Goal: Transaction & Acquisition: Purchase product/service

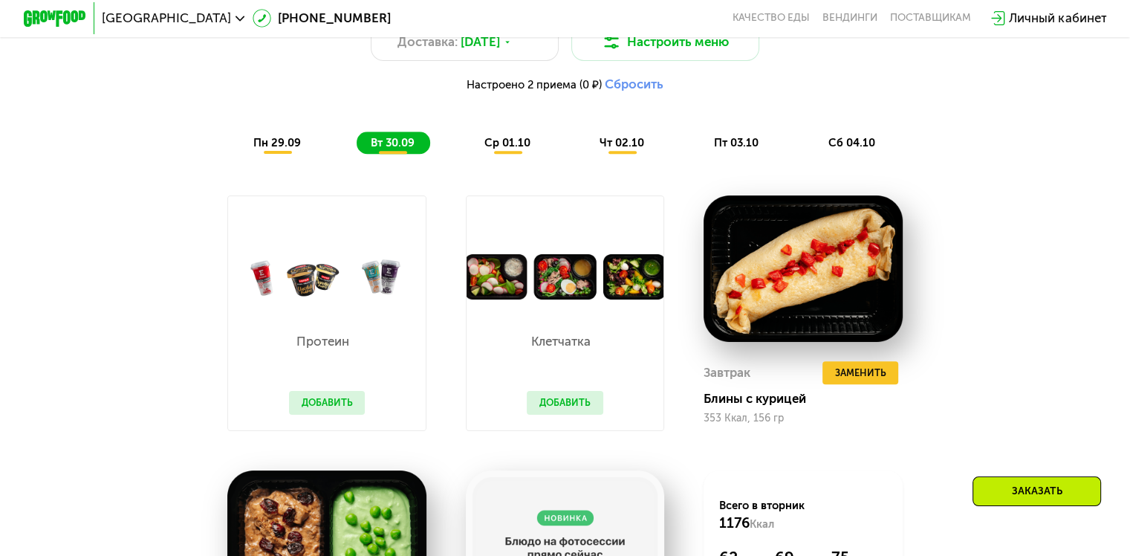
click at [505, 149] on span "ср 01.10" at bounding box center [507, 142] width 46 height 13
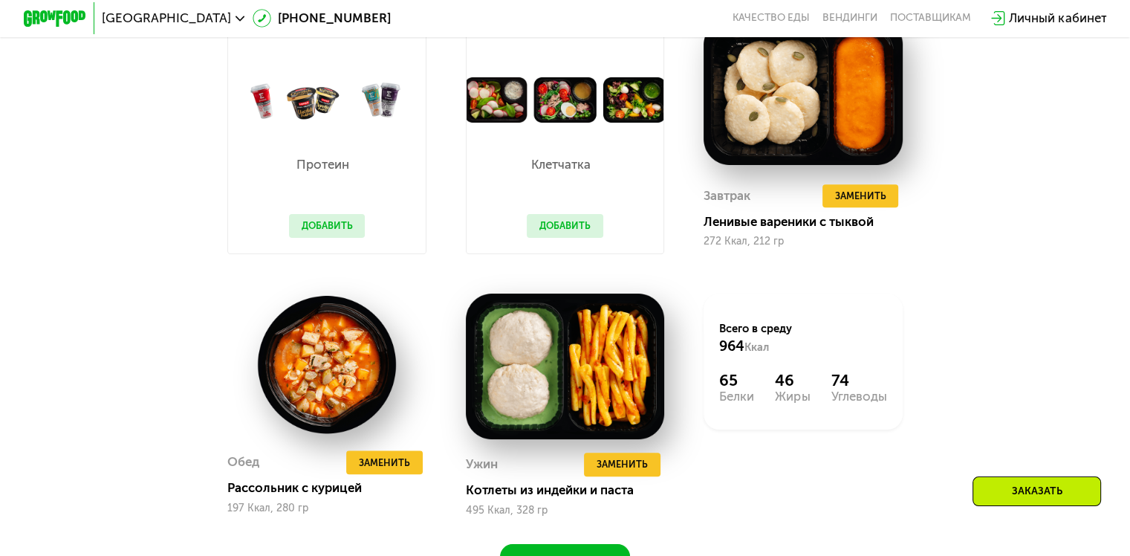
scroll to position [1396, 0]
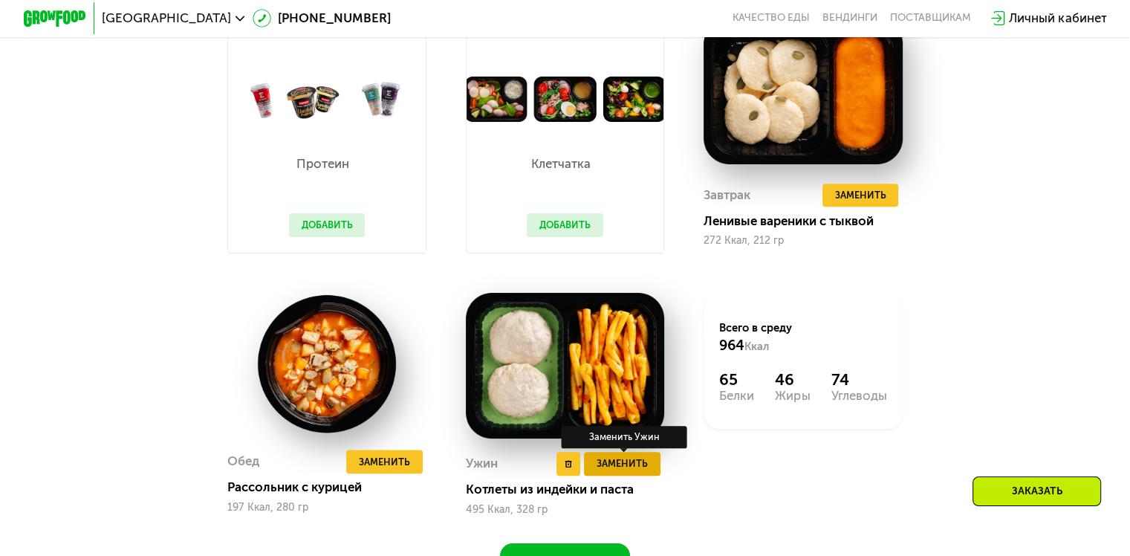
click at [639, 471] on span "Заменить" at bounding box center [621, 463] width 51 height 16
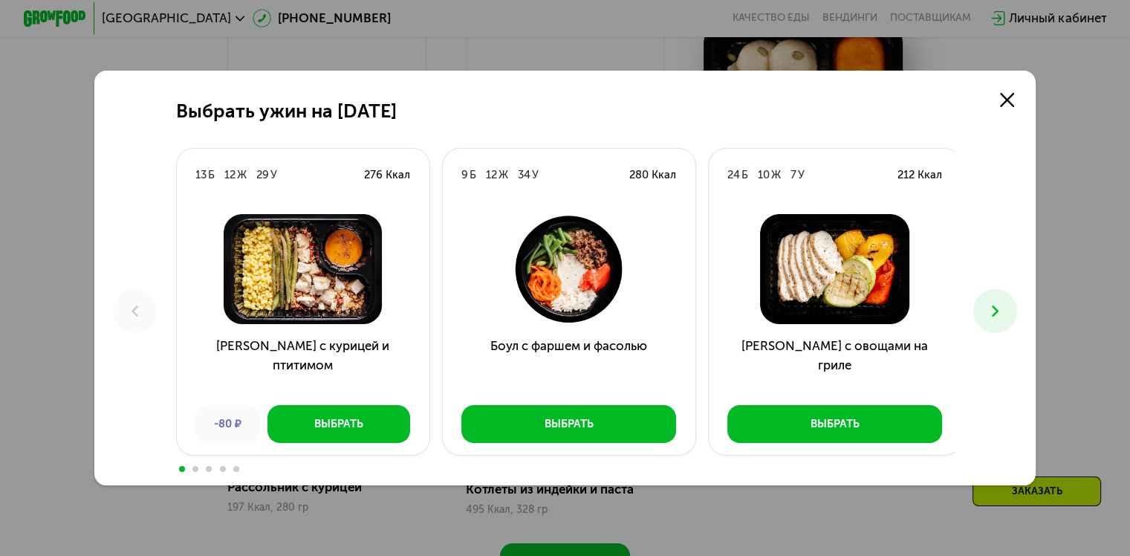
click at [1004, 310] on icon at bounding box center [995, 311] width 19 height 19
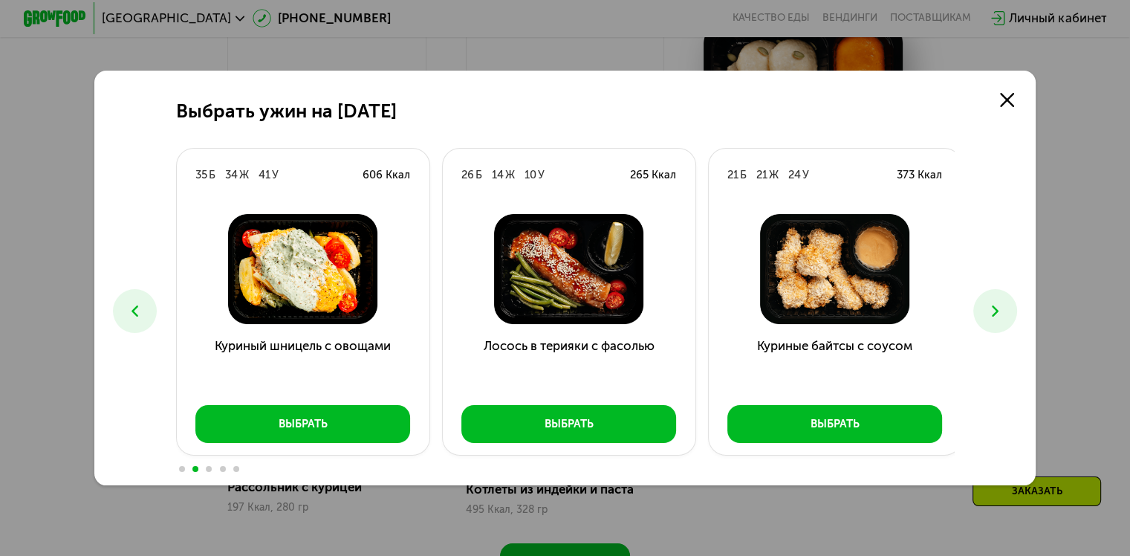
click at [1004, 310] on icon at bounding box center [995, 311] width 19 height 19
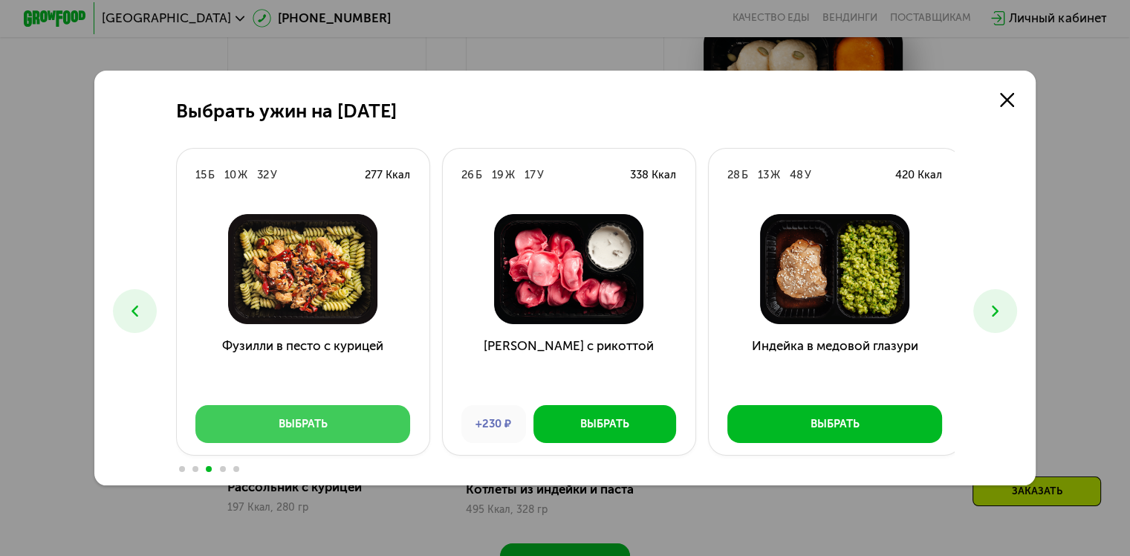
click at [351, 441] on button "Выбрать" at bounding box center [302, 424] width 215 height 38
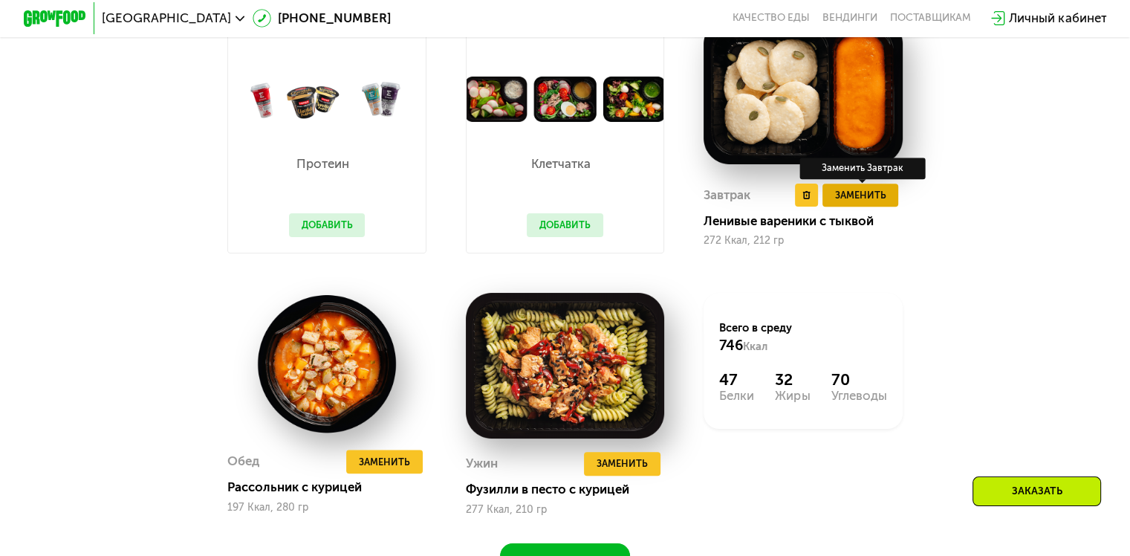
click at [866, 200] on span "Заменить" at bounding box center [859, 195] width 51 height 16
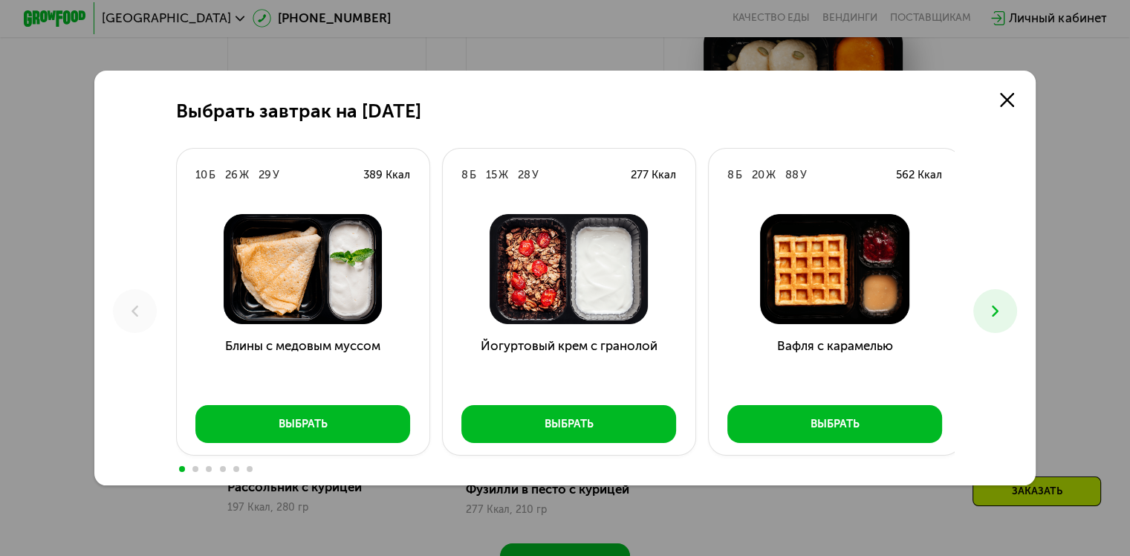
click at [990, 311] on icon at bounding box center [995, 311] width 19 height 19
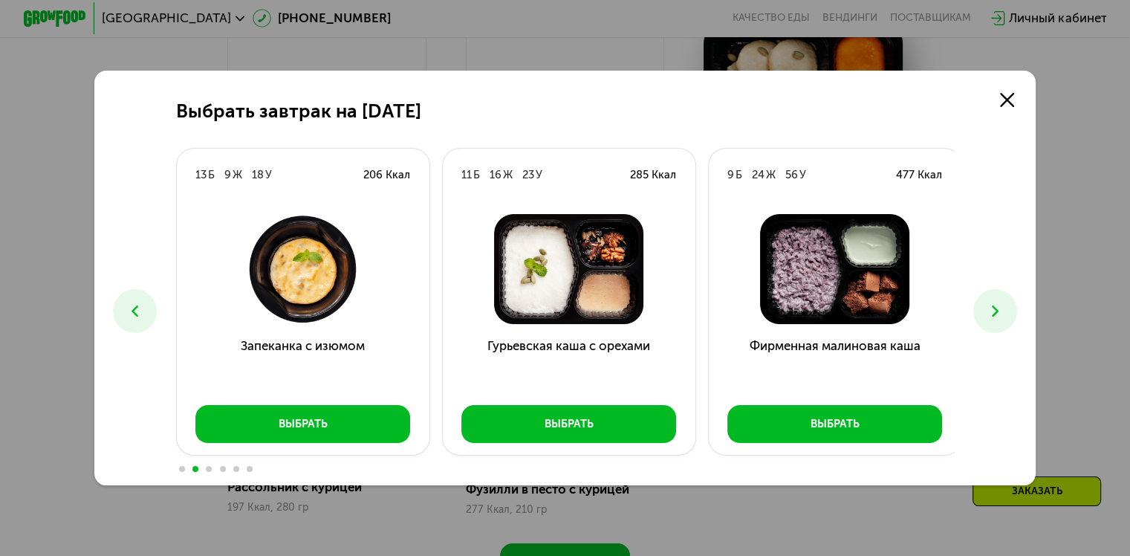
click at [994, 313] on icon at bounding box center [995, 311] width 19 height 19
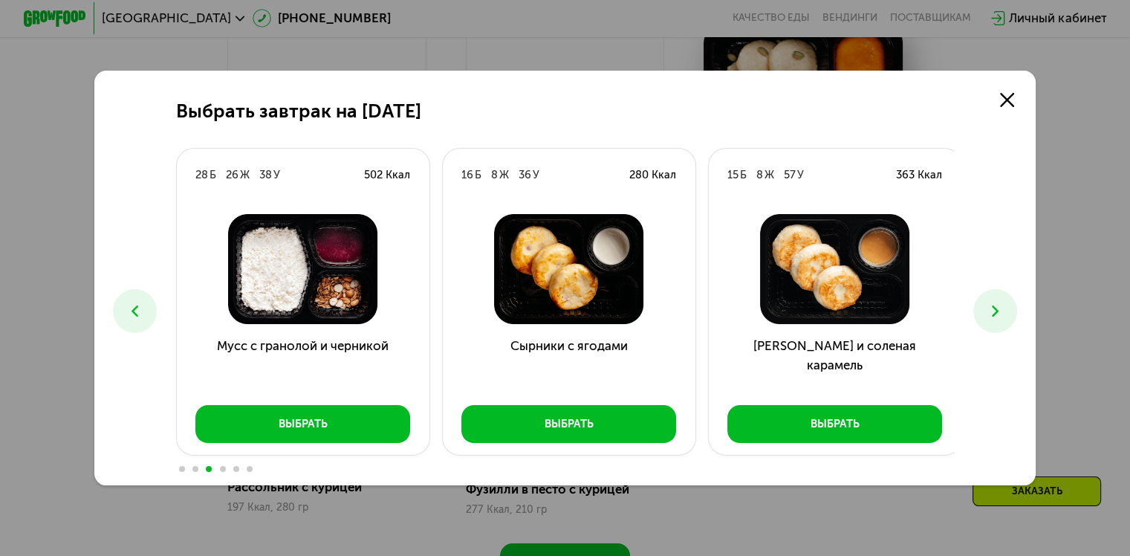
click at [994, 313] on icon at bounding box center [995, 311] width 19 height 19
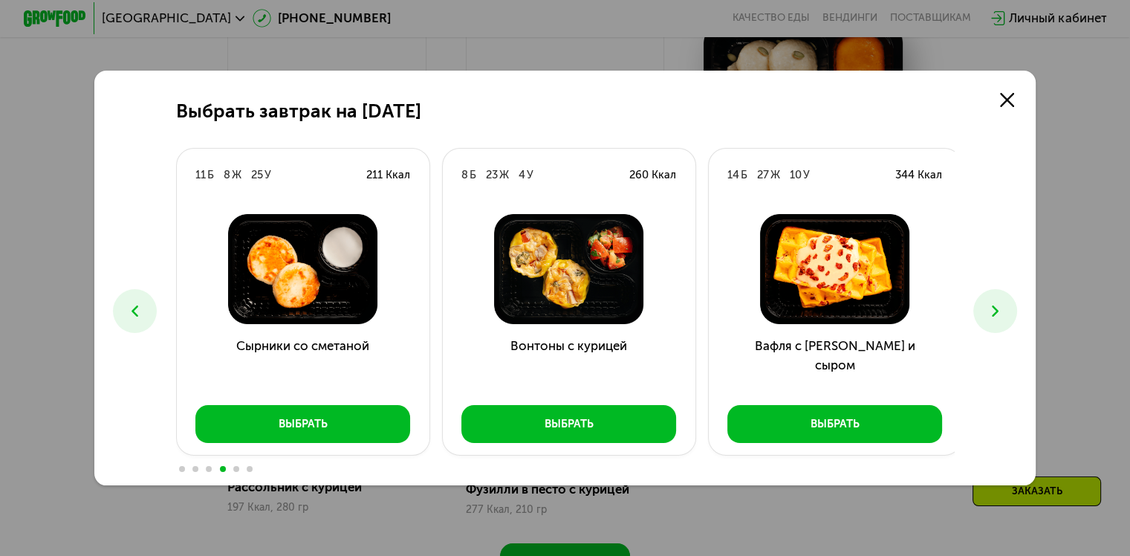
click at [994, 313] on icon at bounding box center [995, 311] width 19 height 19
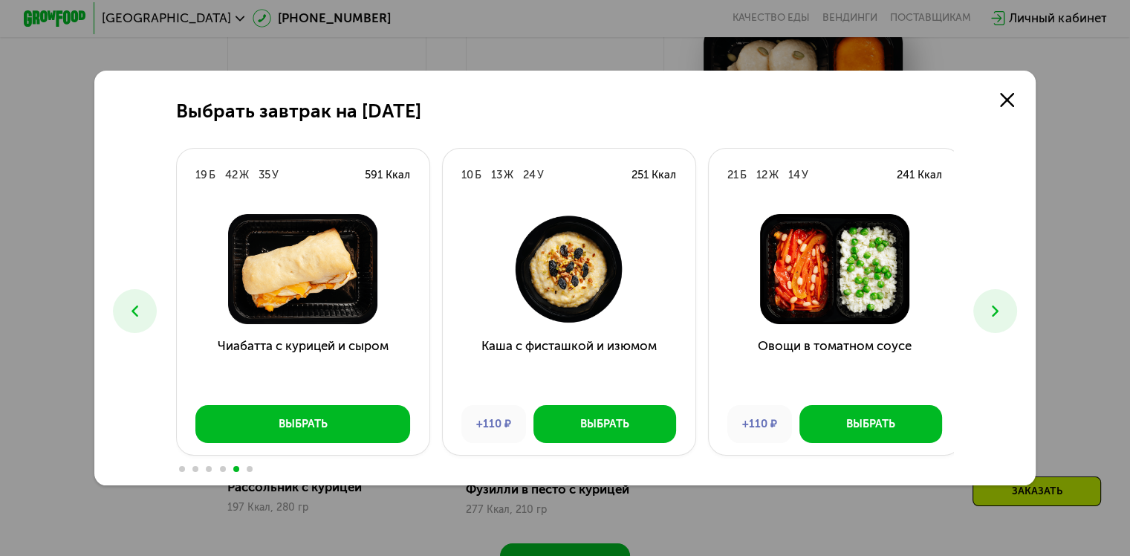
click at [994, 313] on icon at bounding box center [995, 311] width 19 height 19
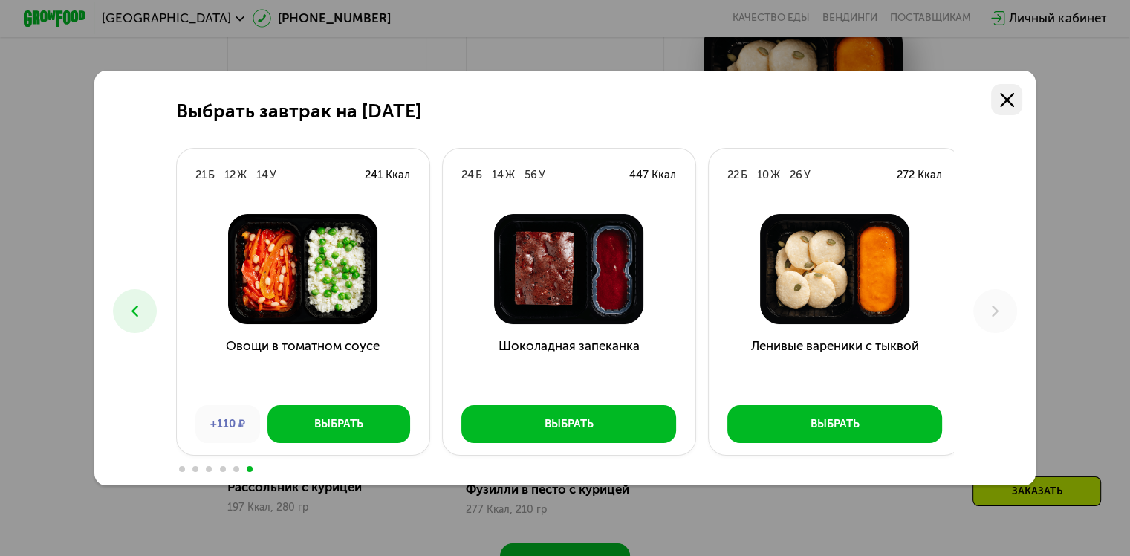
click at [1007, 93] on icon at bounding box center [1007, 100] width 14 height 14
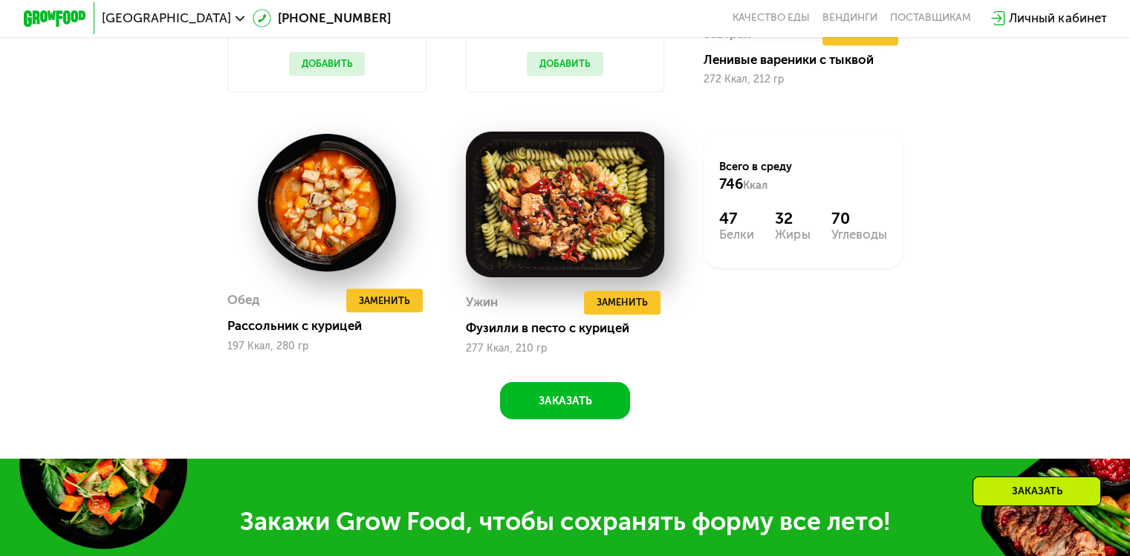
scroll to position [1564, 0]
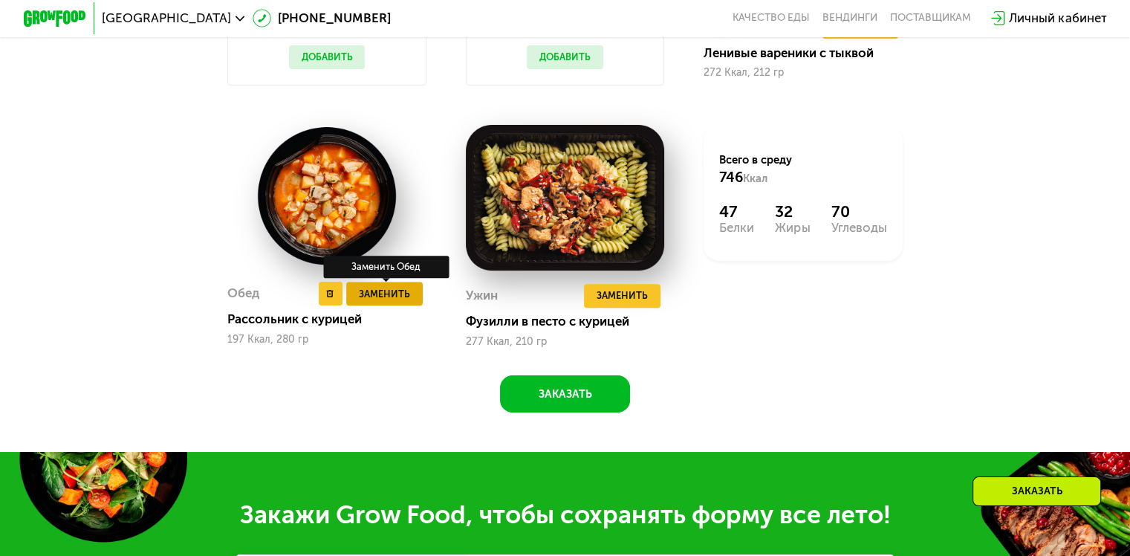
click at [397, 302] on span "Заменить" at bounding box center [384, 294] width 51 height 16
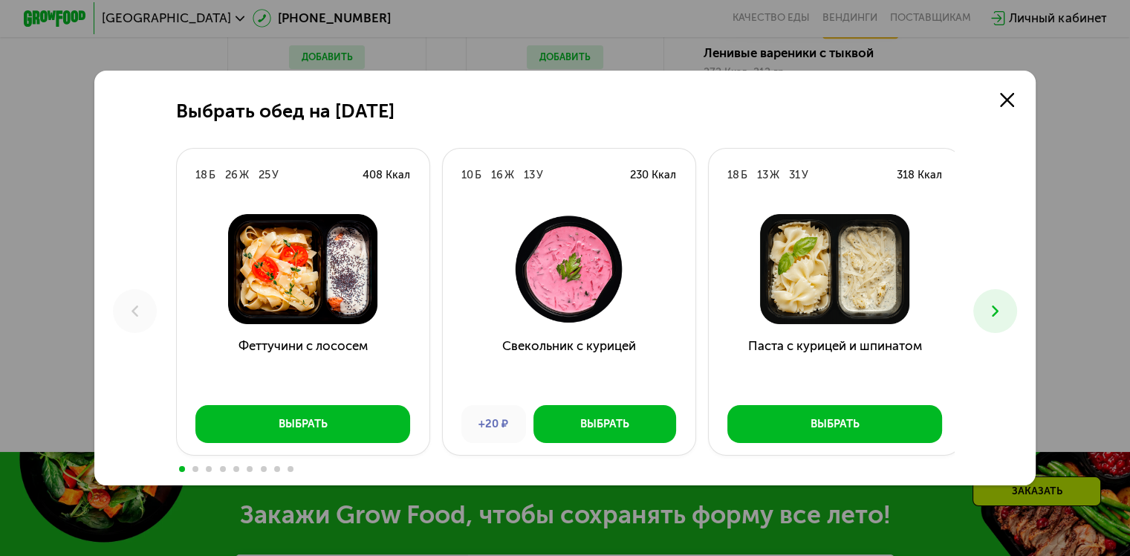
click at [987, 312] on button at bounding box center [995, 311] width 44 height 44
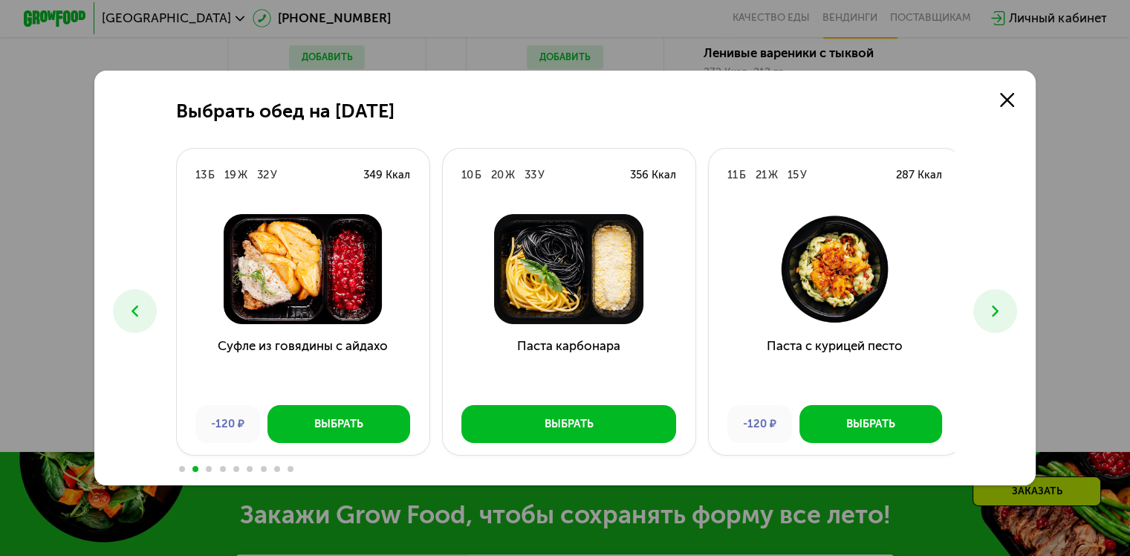
click at [987, 312] on button at bounding box center [995, 311] width 44 height 44
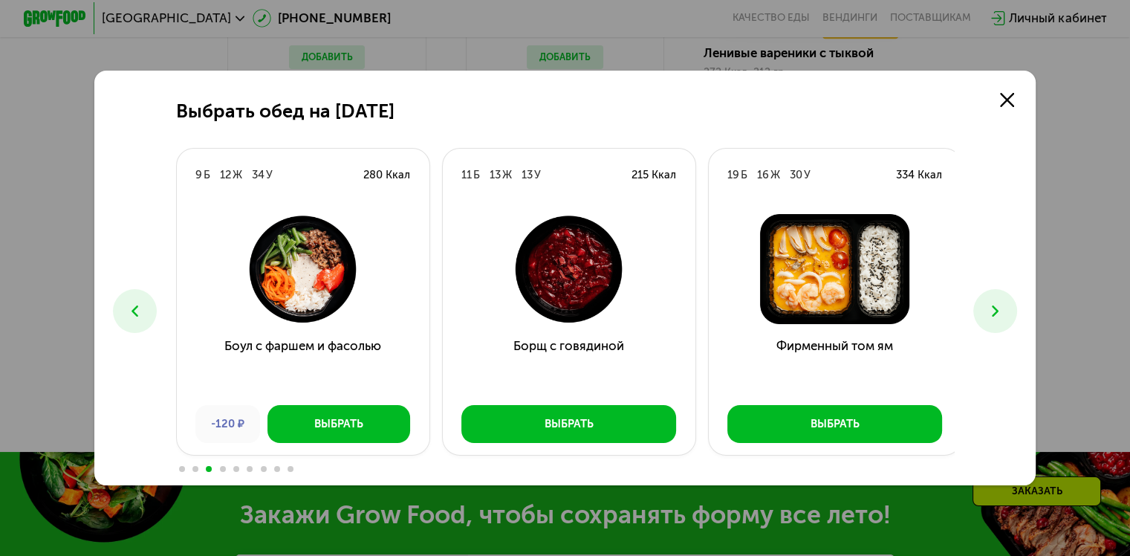
click at [987, 312] on button at bounding box center [995, 311] width 44 height 44
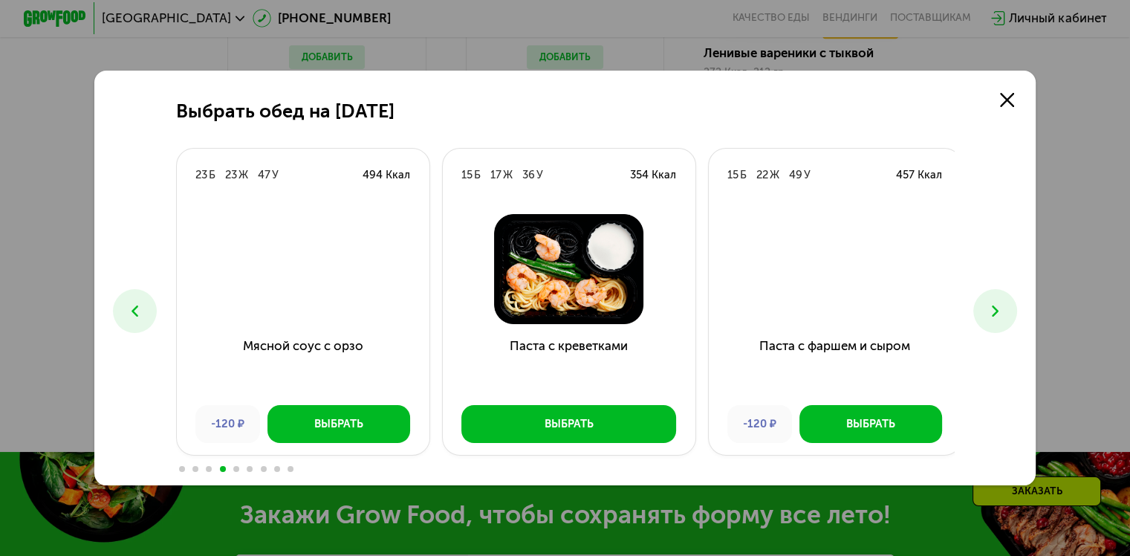
click at [987, 312] on button at bounding box center [995, 311] width 44 height 44
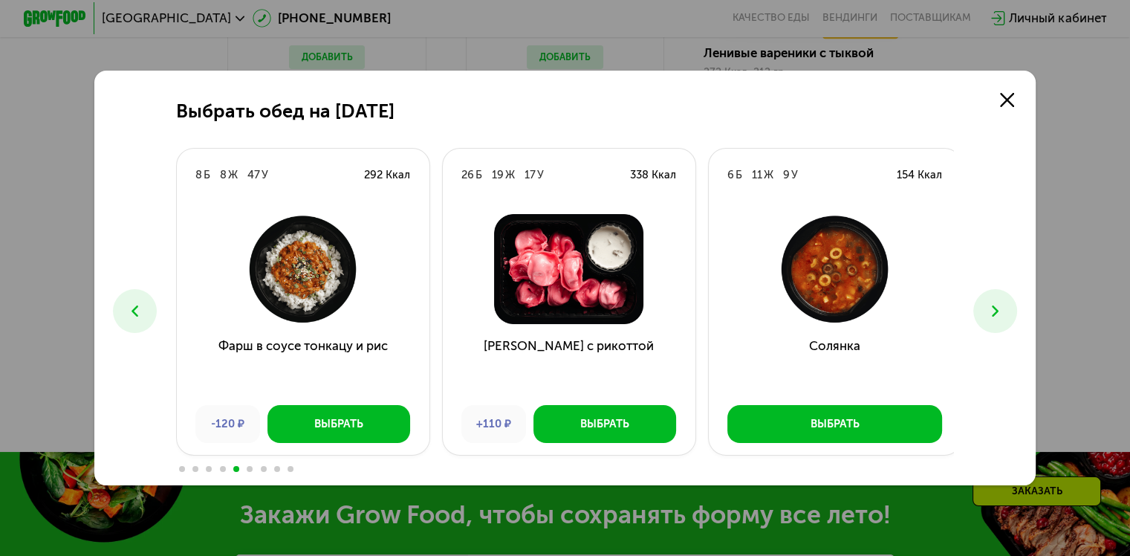
click at [987, 312] on button at bounding box center [995, 311] width 44 height 44
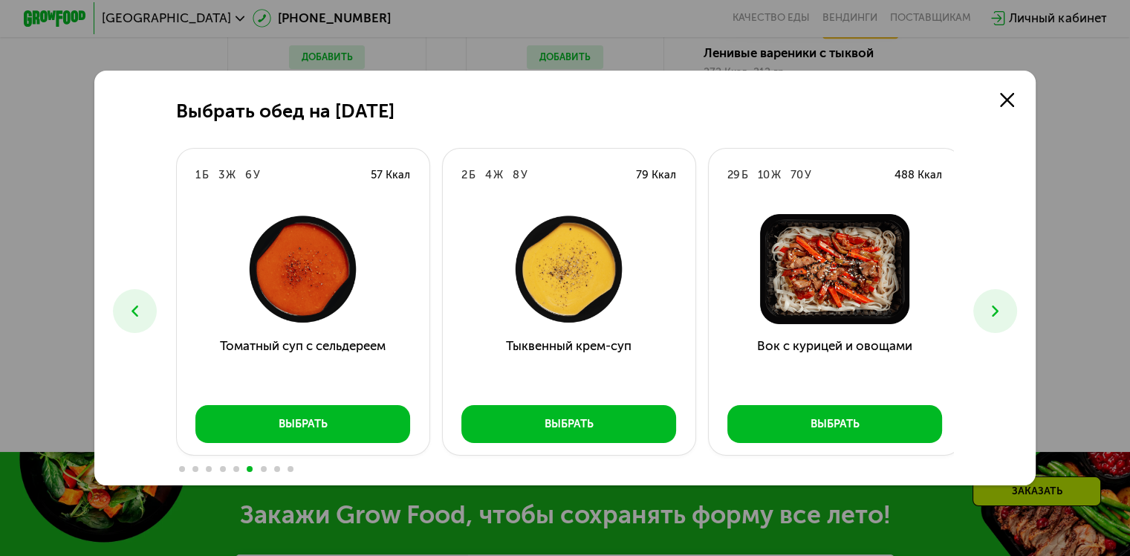
click at [987, 312] on button at bounding box center [995, 311] width 44 height 44
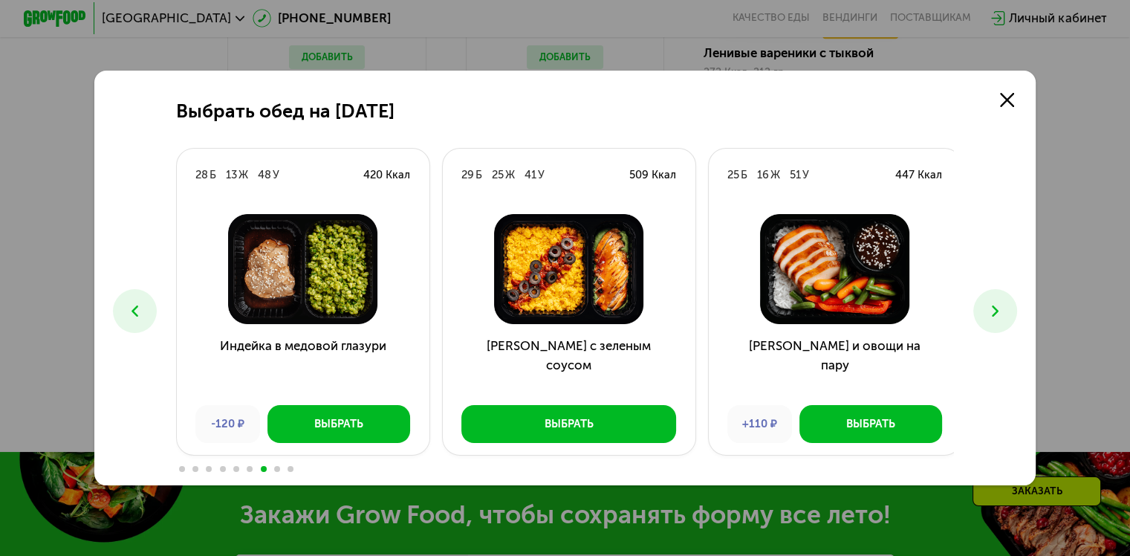
click at [987, 312] on button at bounding box center [995, 311] width 44 height 44
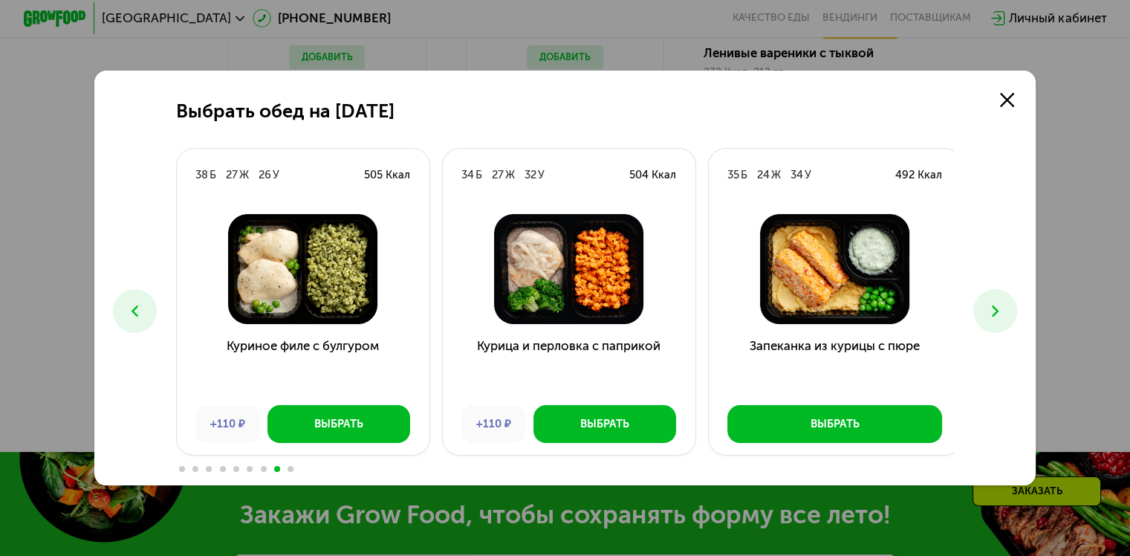
click at [987, 312] on button at bounding box center [995, 311] width 44 height 44
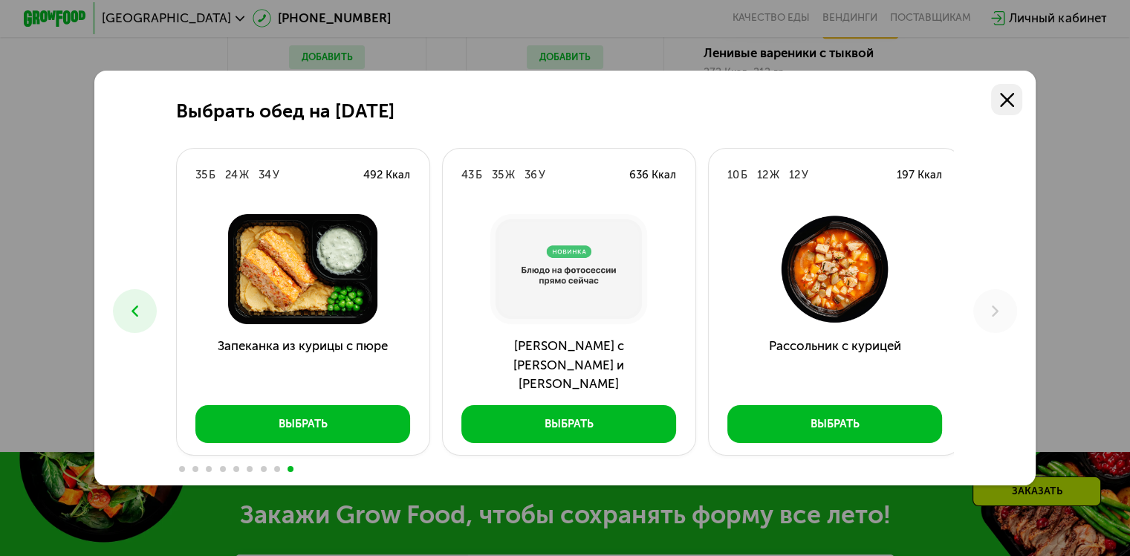
click at [1012, 96] on use at bounding box center [1007, 100] width 14 height 14
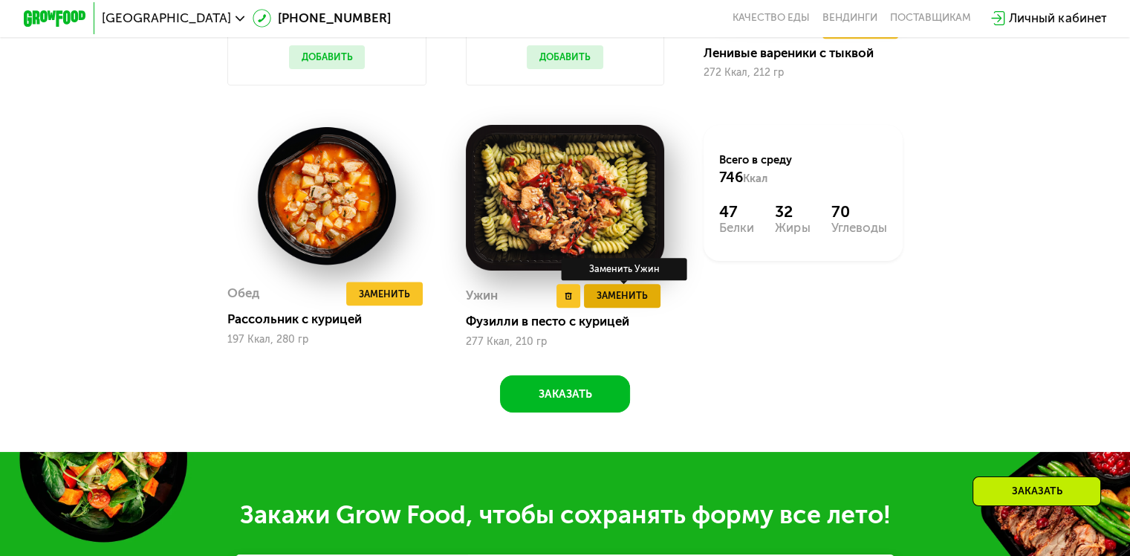
click at [640, 303] on span "Заменить" at bounding box center [621, 295] width 51 height 16
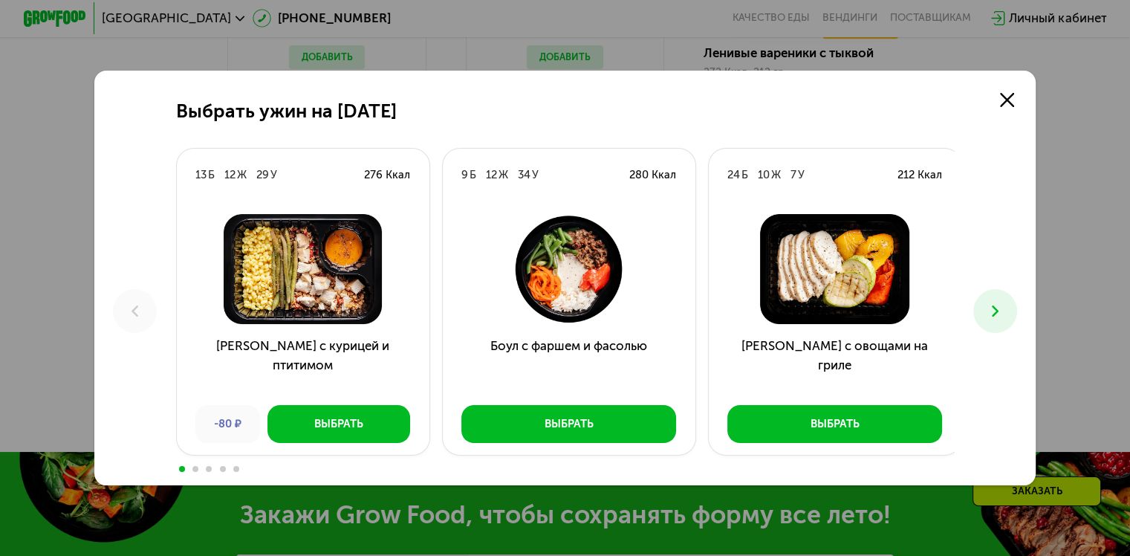
click at [997, 313] on icon at bounding box center [995, 311] width 19 height 19
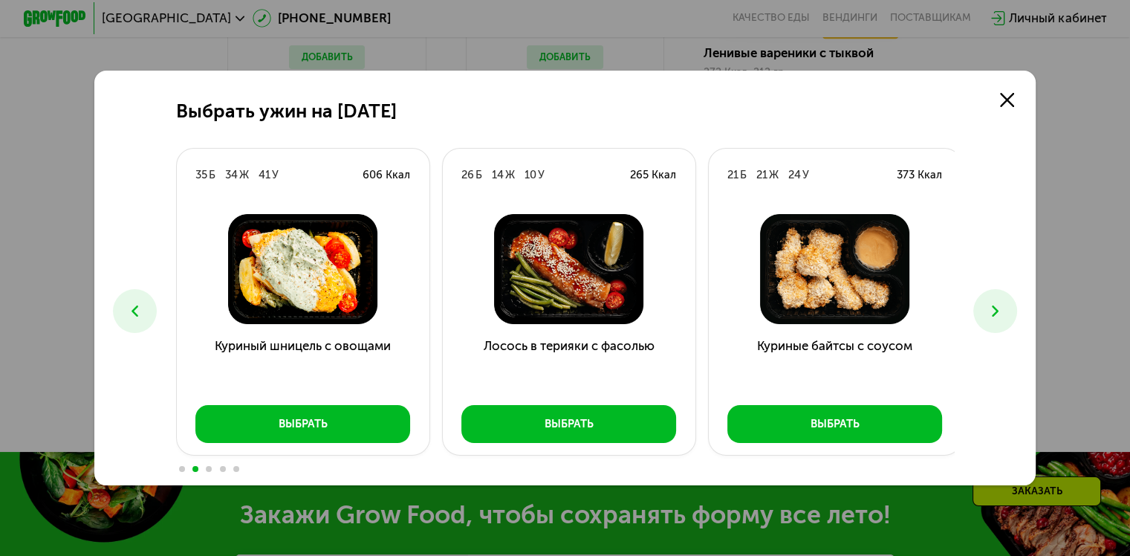
click at [997, 313] on icon at bounding box center [995, 311] width 19 height 19
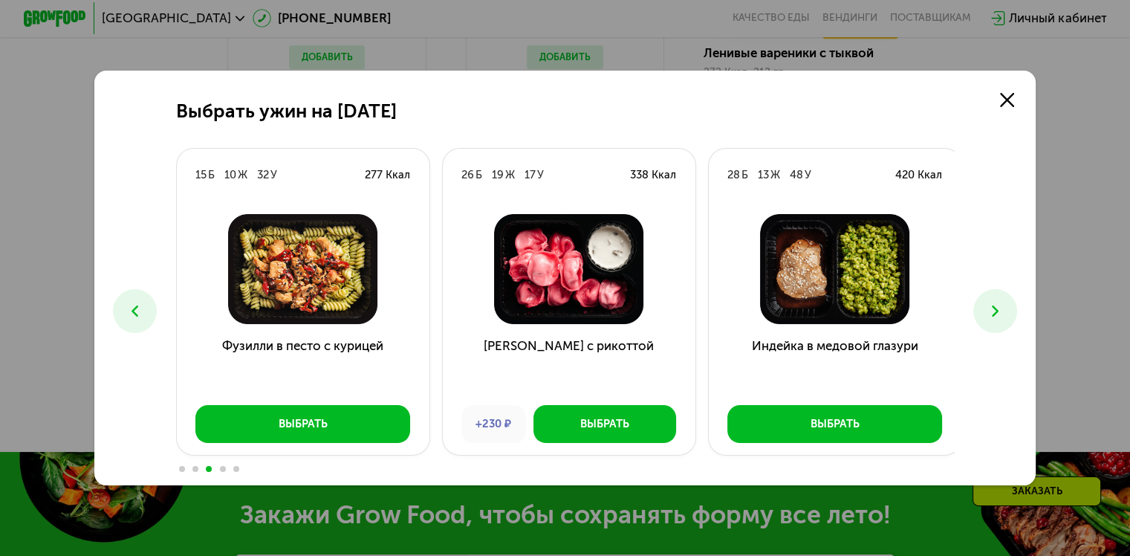
click at [997, 313] on icon at bounding box center [995, 311] width 19 height 19
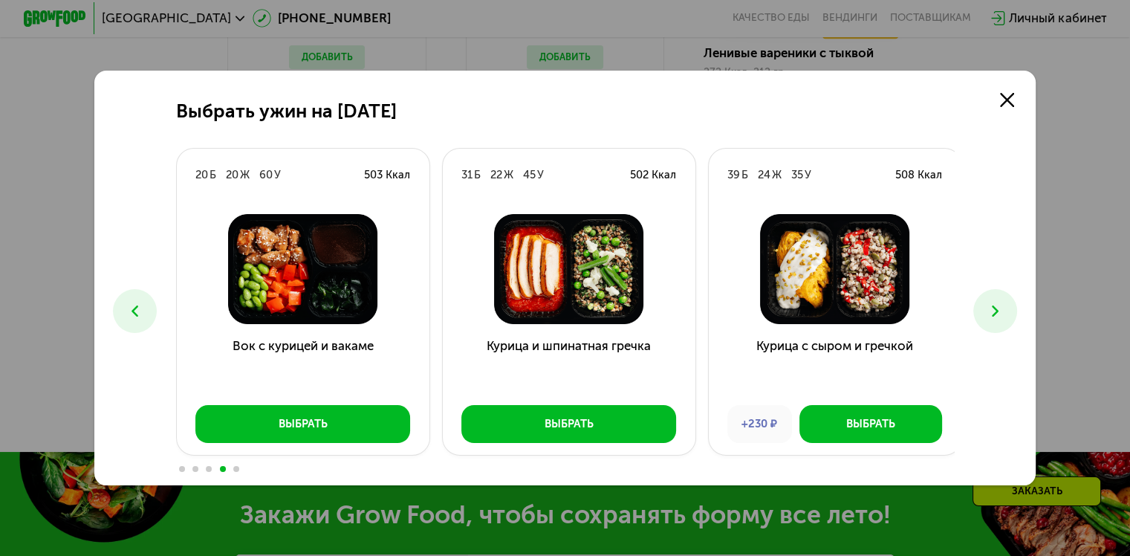
click at [997, 313] on icon at bounding box center [995, 311] width 19 height 19
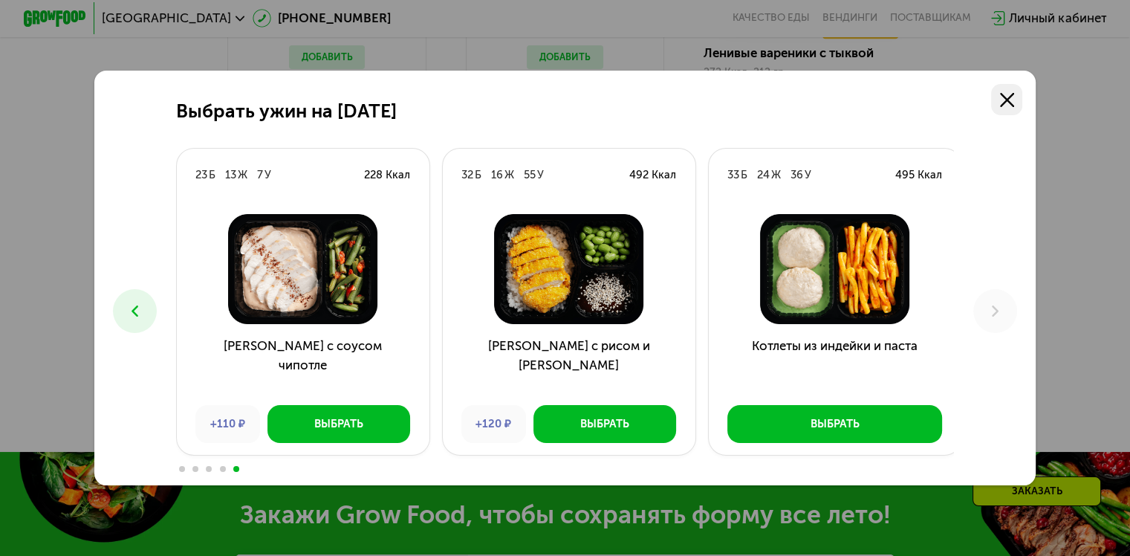
click at [1022, 103] on link at bounding box center [1006, 99] width 31 height 31
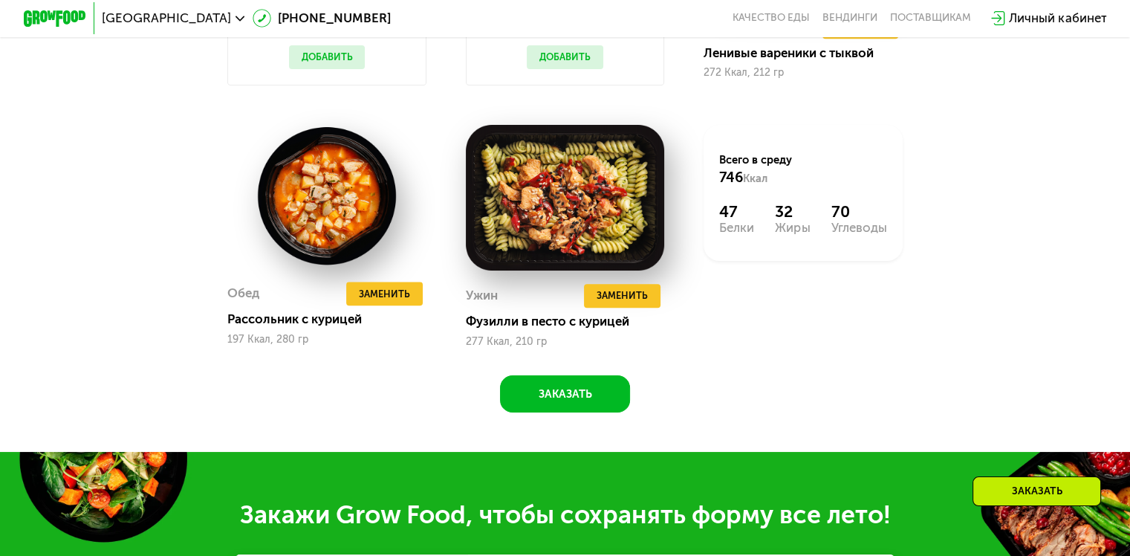
click at [982, 285] on div "Похудение и поддержание формы Доставка: [DATE] Настроить меню Настроено 3 прием…" at bounding box center [565, 18] width 966 height 789
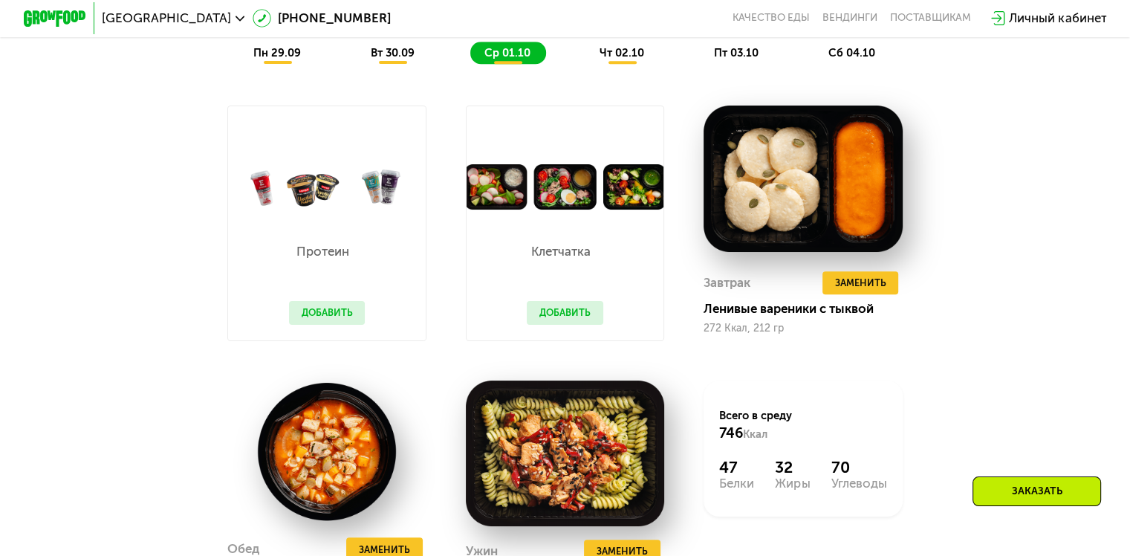
scroll to position [1307, 0]
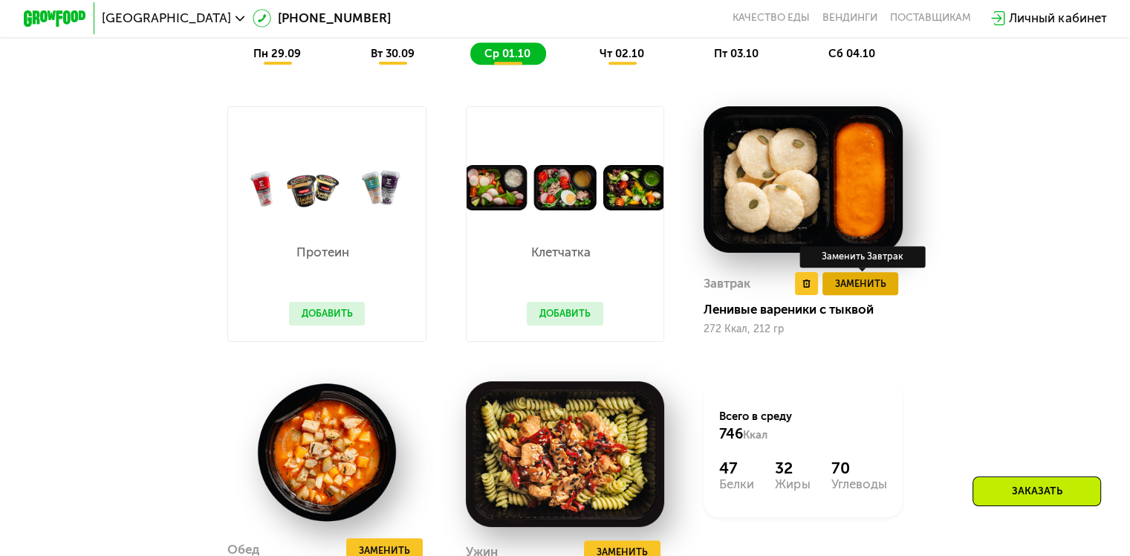
click at [885, 290] on span "Заменить" at bounding box center [859, 284] width 51 height 16
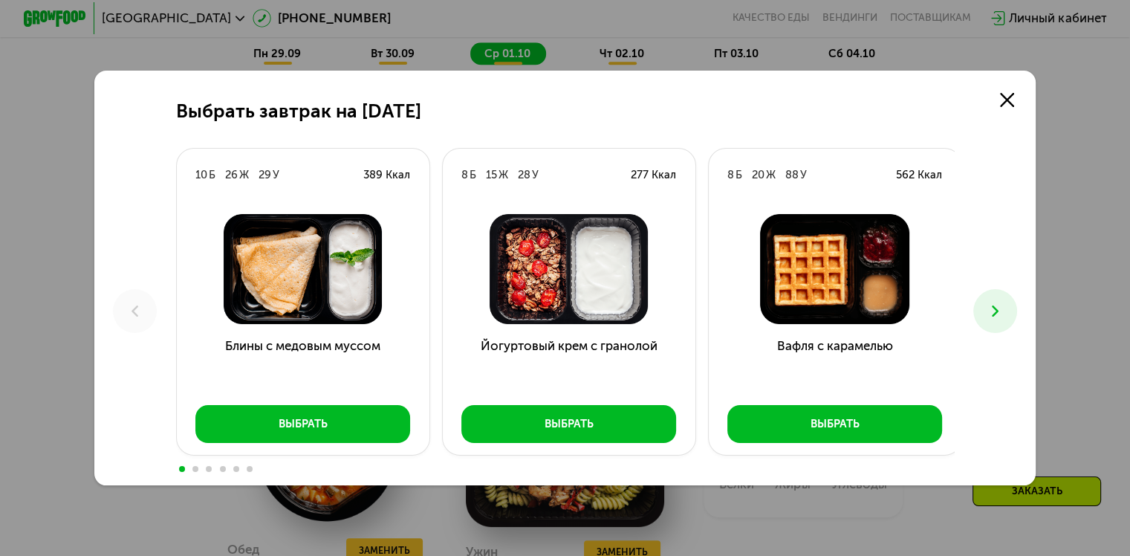
click at [998, 312] on use at bounding box center [995, 310] width 7 height 11
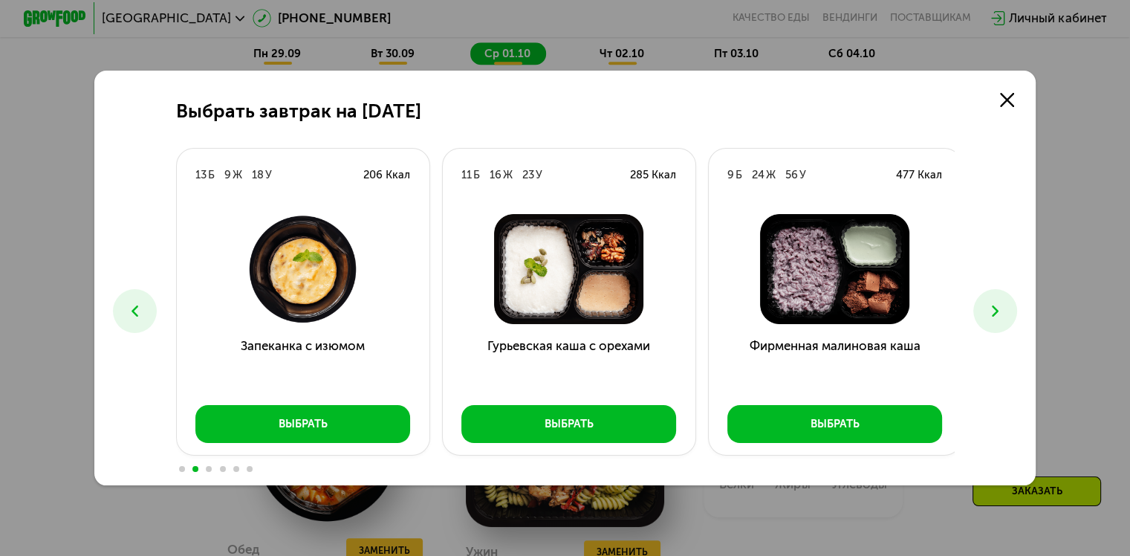
click at [998, 312] on use at bounding box center [995, 310] width 7 height 11
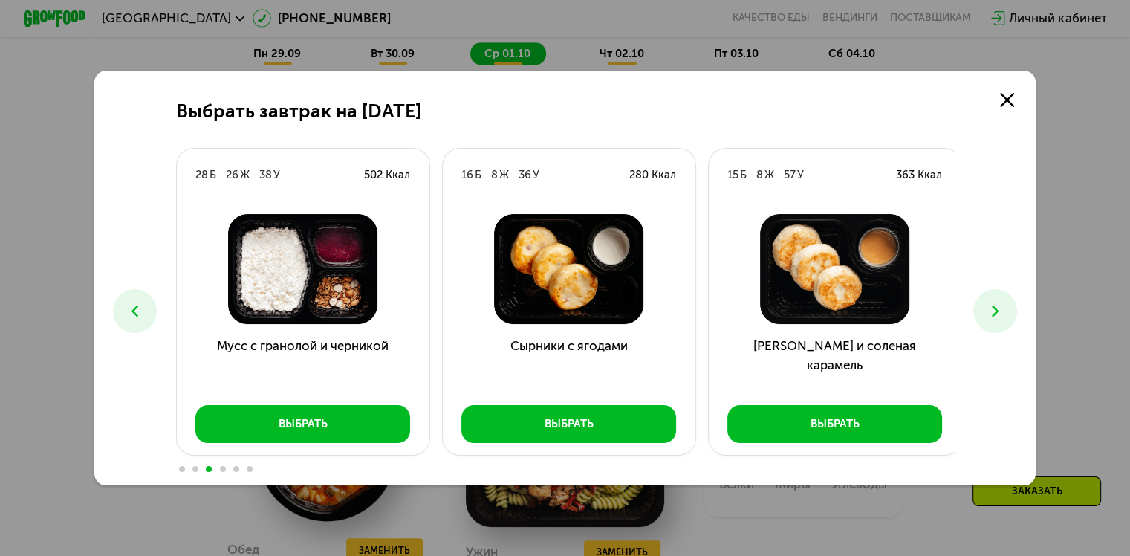
click at [998, 312] on use at bounding box center [995, 310] width 7 height 11
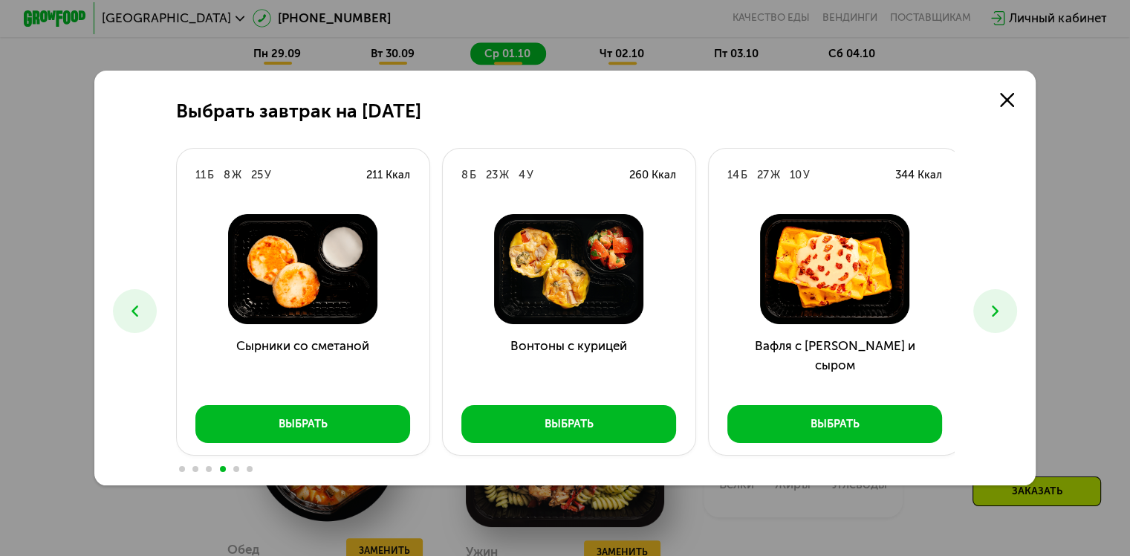
click at [998, 312] on use at bounding box center [995, 310] width 7 height 11
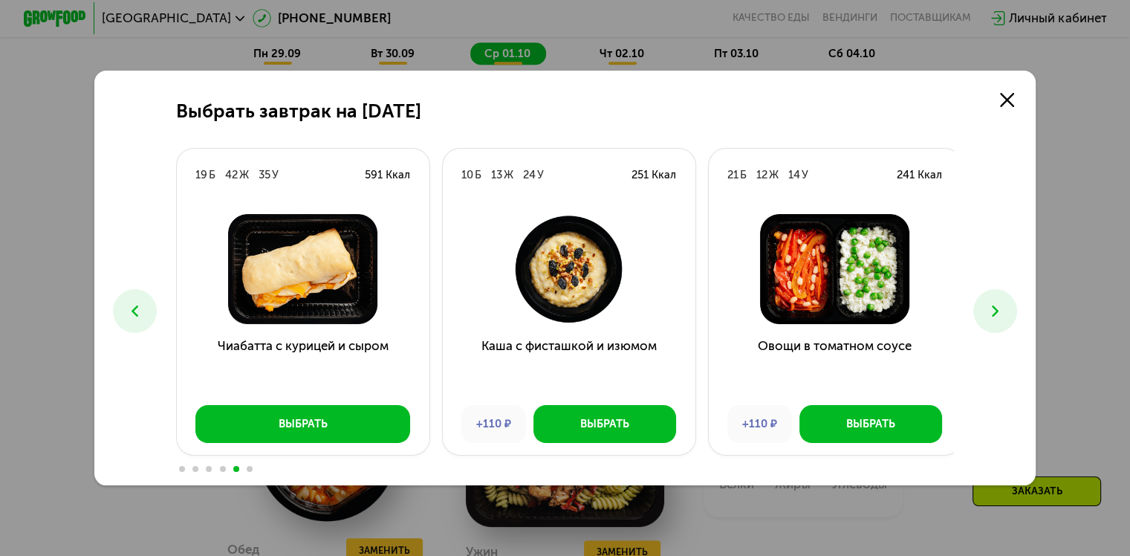
click at [998, 312] on use at bounding box center [995, 310] width 7 height 11
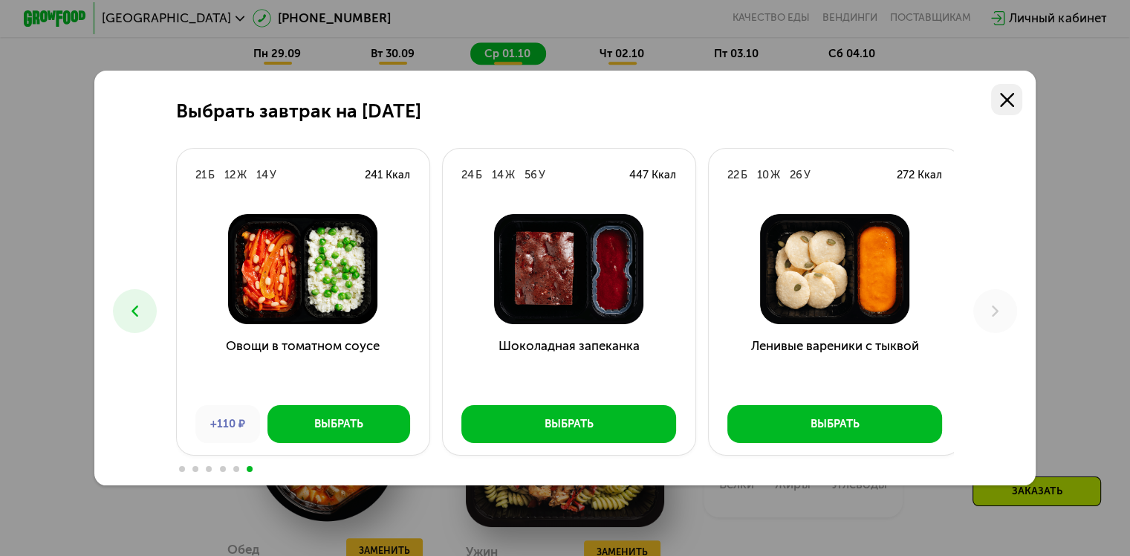
click at [1005, 103] on use at bounding box center [1007, 100] width 14 height 14
